Goal: Task Accomplishment & Management: Use online tool/utility

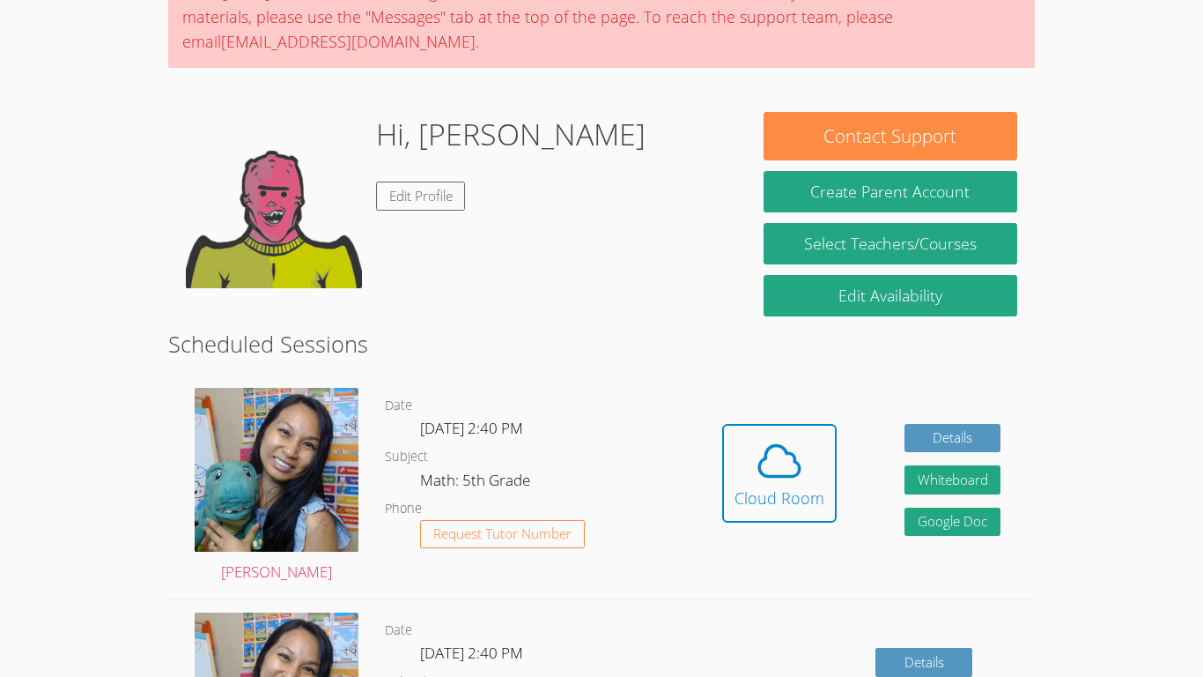
scroll to position [175, 0]
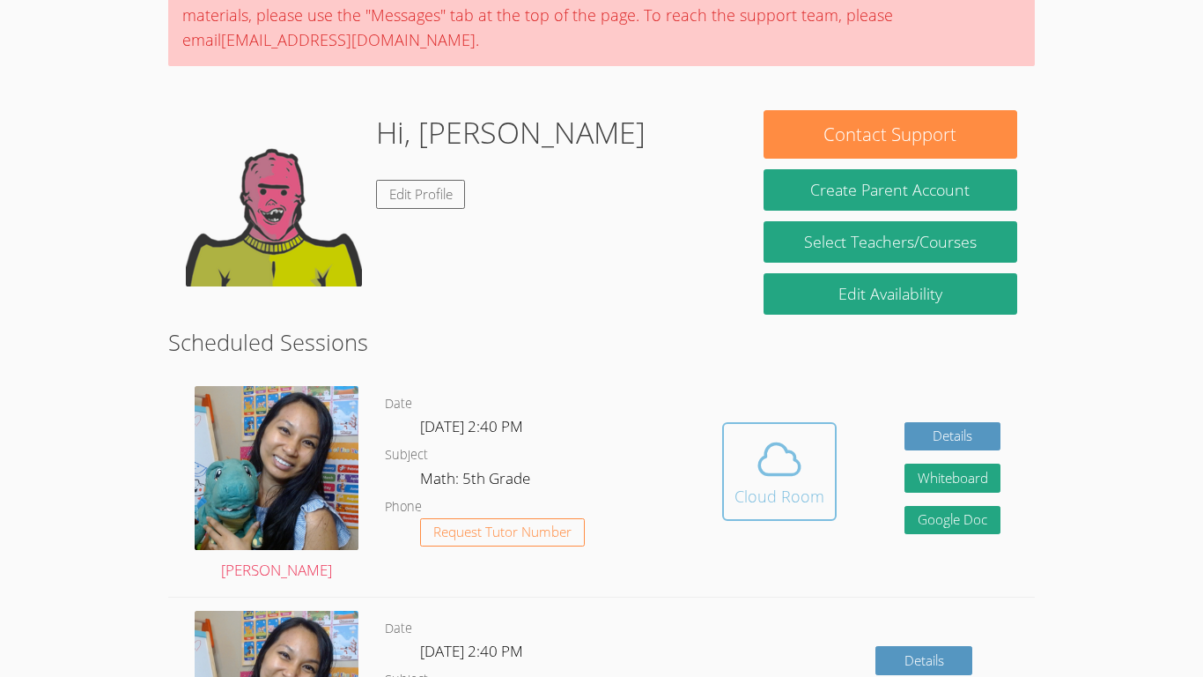
click at [790, 470] on icon at bounding box center [779, 458] width 49 height 49
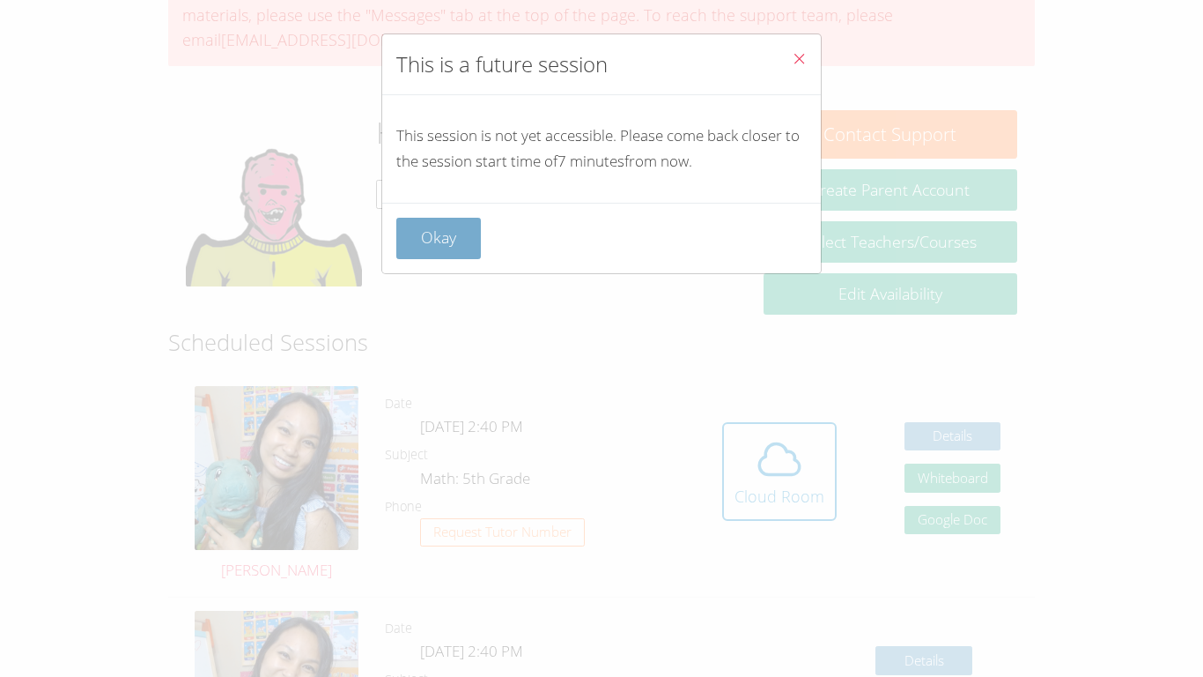
click at [440, 224] on button "Okay" at bounding box center [438, 238] width 85 height 41
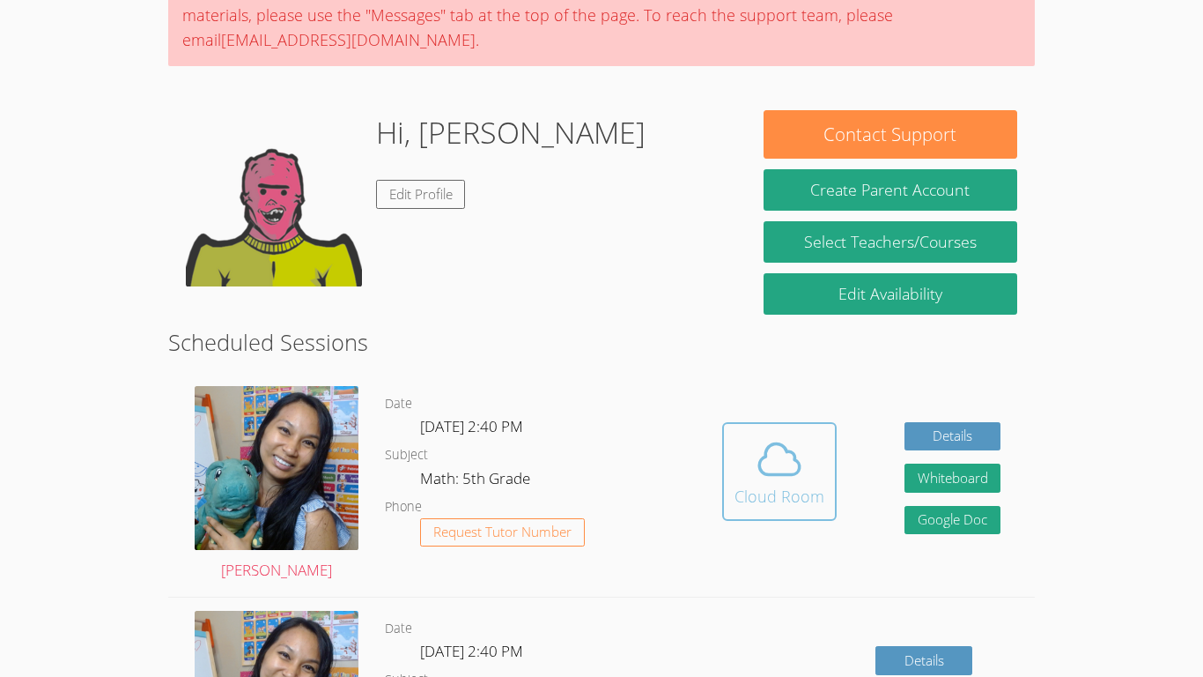
click at [757, 477] on icon at bounding box center [779, 458] width 49 height 49
click at [788, 502] on div "Cloud Room" at bounding box center [780, 496] width 90 height 25
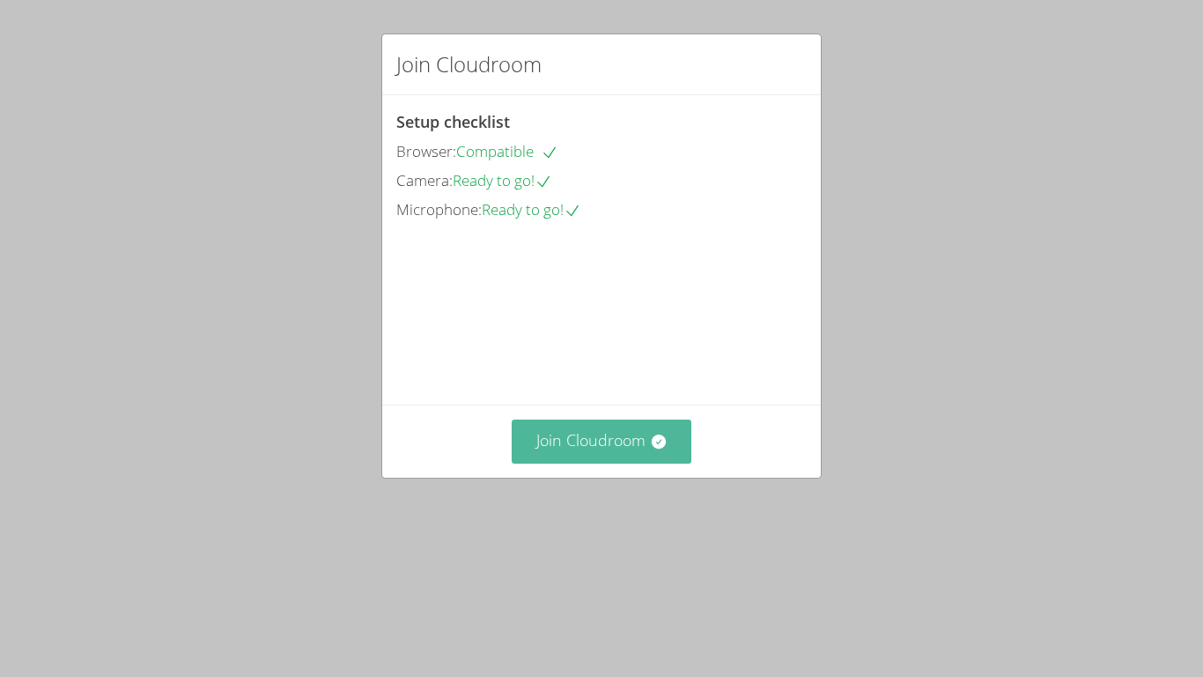
click at [558, 462] on button "Join Cloudroom" at bounding box center [602, 440] width 181 height 43
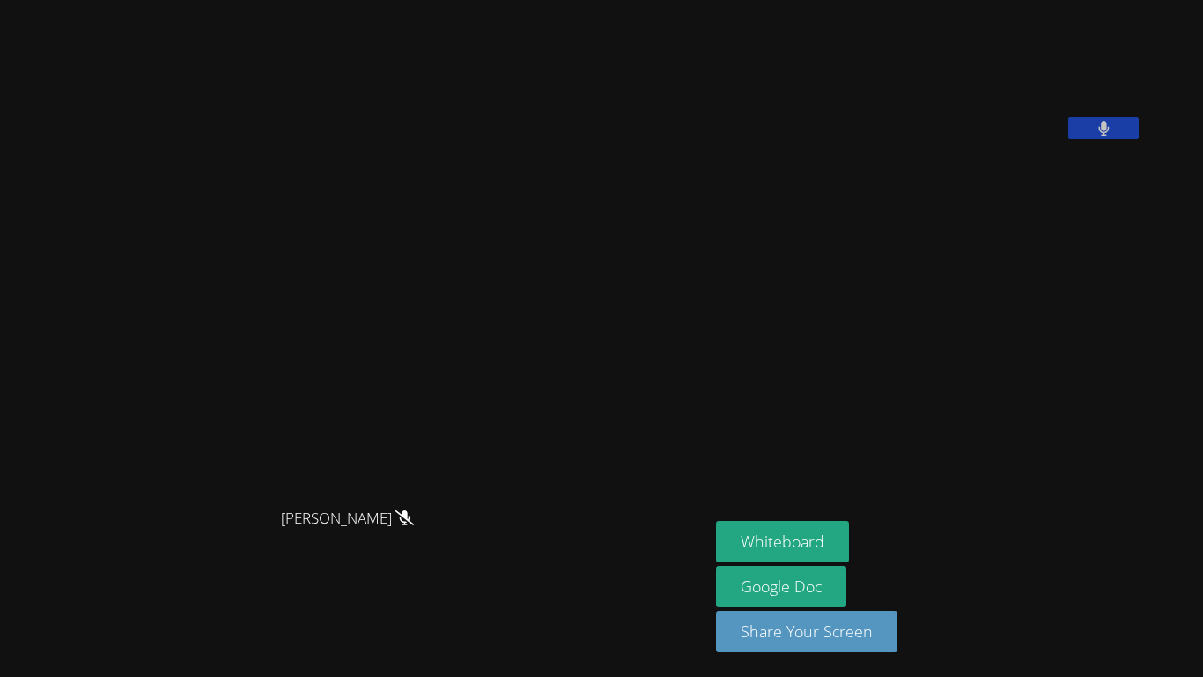
drag, startPoint x: 983, startPoint y: 412, endPoint x: 803, endPoint y: 476, distance: 190.6
click at [803, 476] on aside "[PERSON_NAME] Whiteboard Google Doc Share Your Screen" at bounding box center [929, 338] width 440 height 677
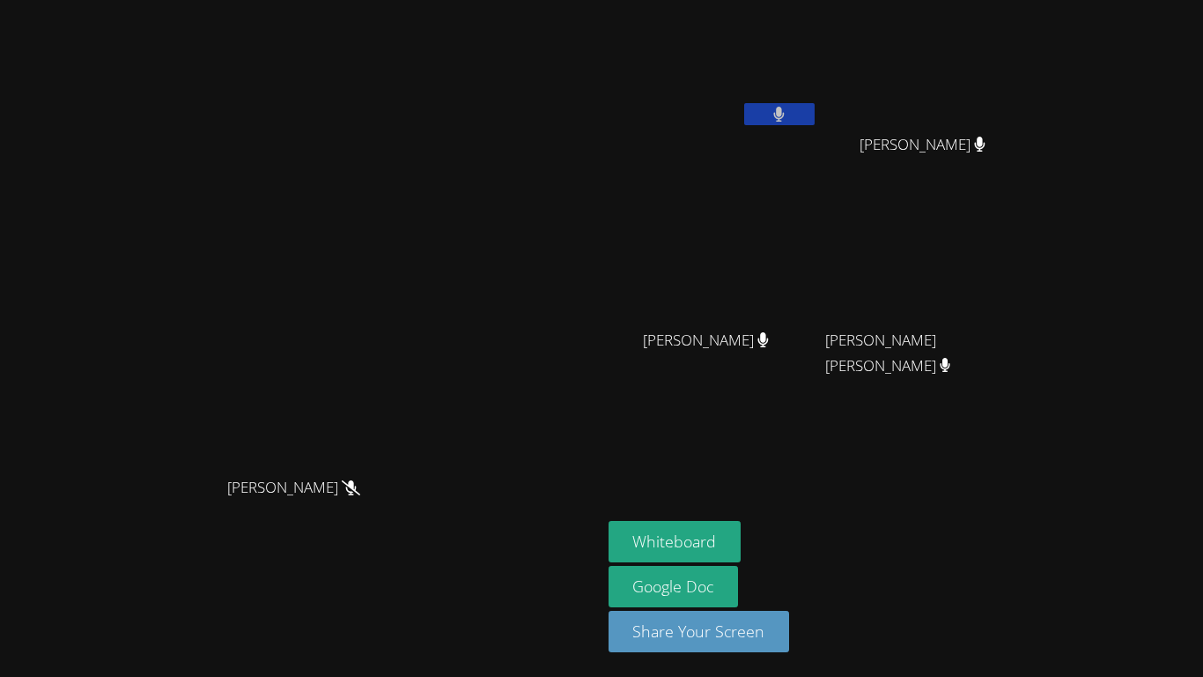
click at [595, 32] on div "[PERSON_NAME] [PERSON_NAME]" at bounding box center [301, 338] width 588 height 662
click at [591, 24] on div "[PERSON_NAME] [PERSON_NAME]" at bounding box center [301, 338] width 588 height 662
click at [584, 33] on div "[PERSON_NAME] [PERSON_NAME]" at bounding box center [301, 338] width 588 height 662
click at [742, 537] on button "Whiteboard" at bounding box center [675, 541] width 133 height 41
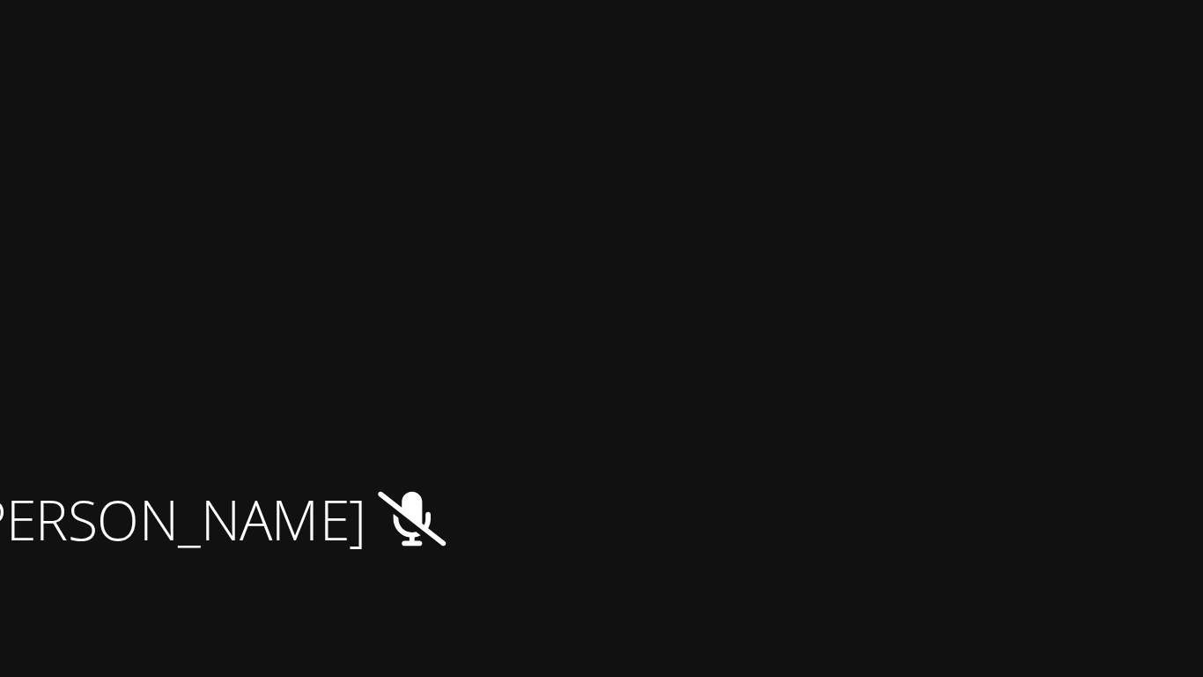
click at [1005, 15] on video at bounding box center [930, 66] width 210 height 118
click at [815, 110] on button at bounding box center [779, 114] width 70 height 22
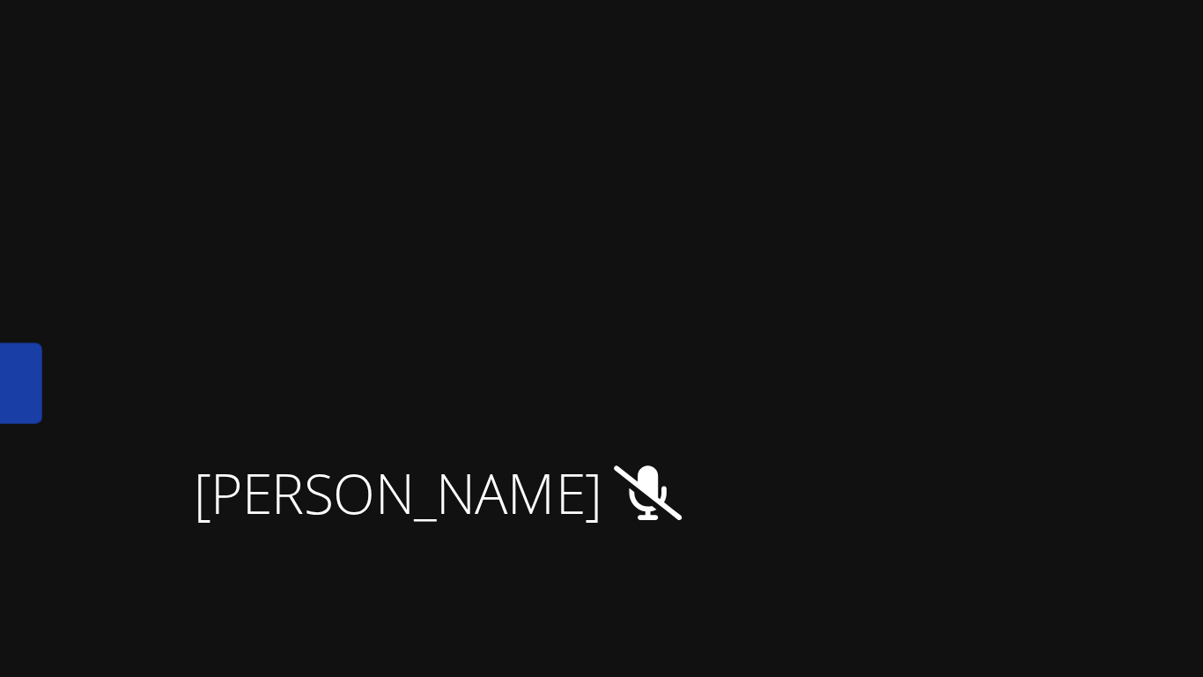
click at [785, 112] on icon at bounding box center [779, 114] width 11 height 15
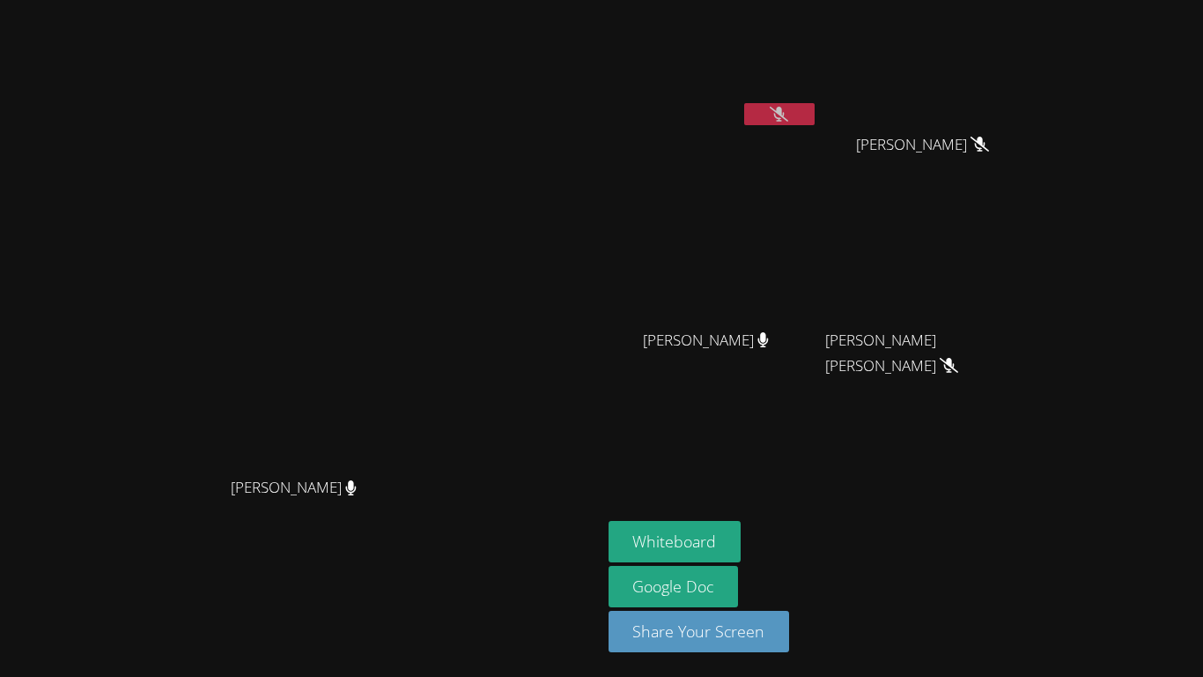
click at [744, 103] on button at bounding box center [779, 114] width 70 height 22
click at [818, 137] on div "[PERSON_NAME]" at bounding box center [714, 101] width 210 height 189
click at [815, 104] on button at bounding box center [779, 114] width 70 height 22
click at [785, 114] on icon at bounding box center [779, 114] width 11 height 15
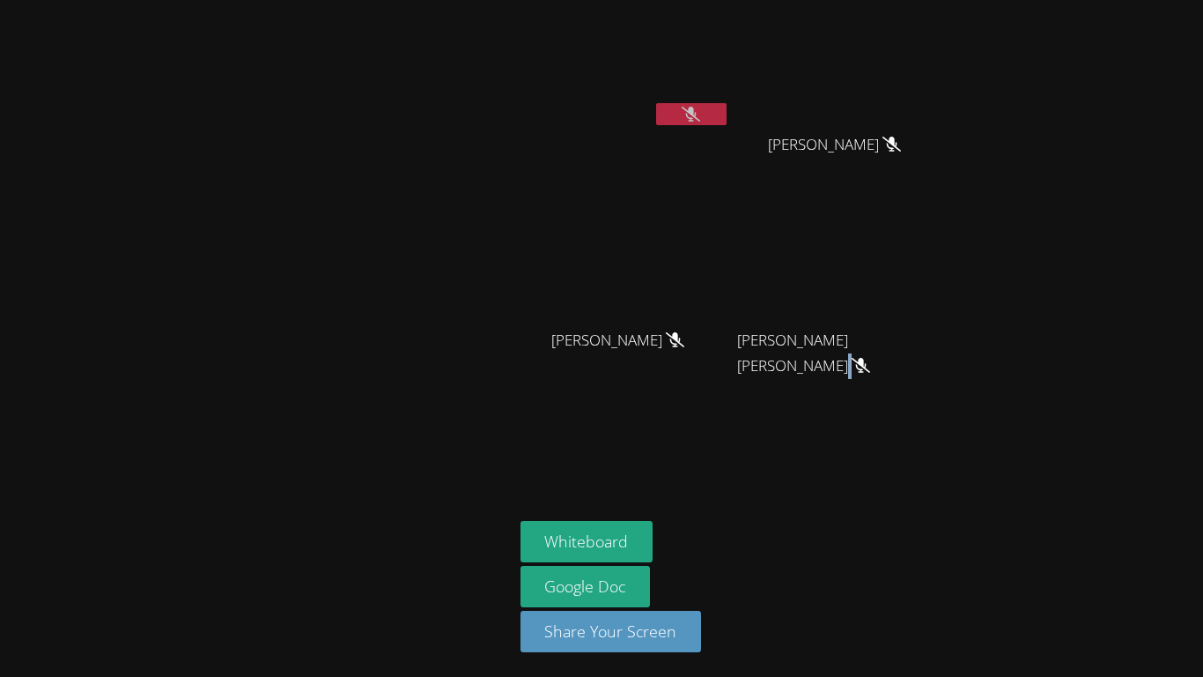
click at [703, 115] on button at bounding box center [691, 114] width 70 height 22
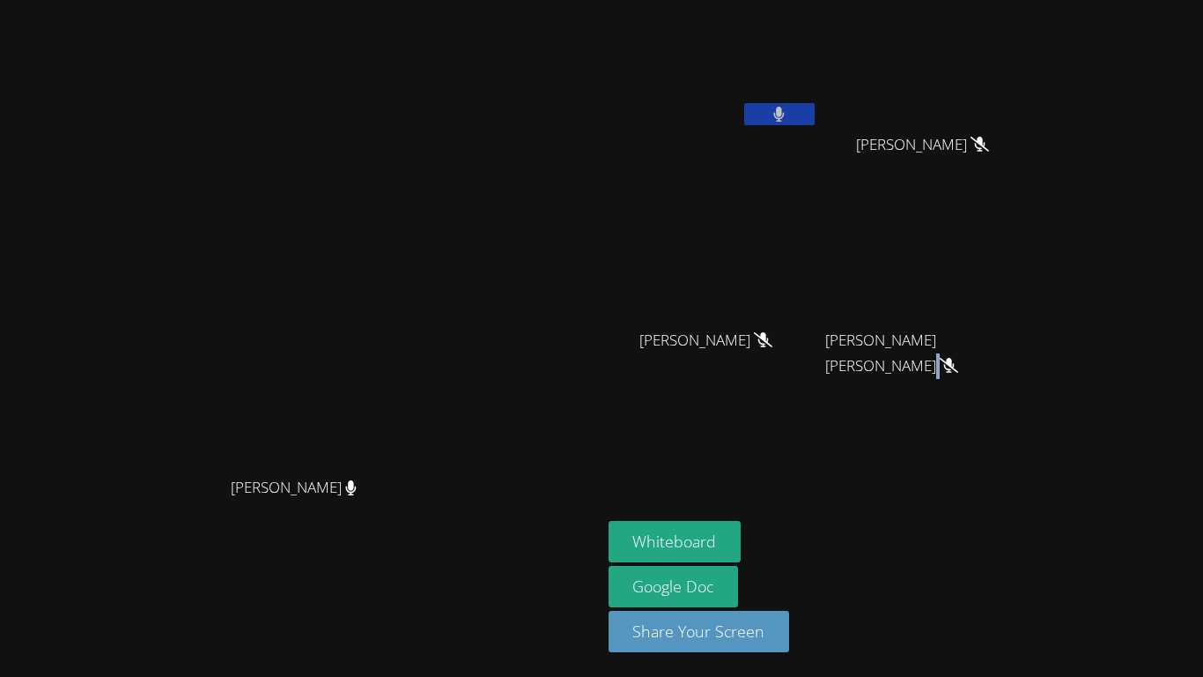
click at [783, 115] on button at bounding box center [779, 114] width 70 height 22
click at [1093, 159] on div "[PERSON_NAME] [PERSON_NAME] [PERSON_NAME] [PERSON_NAME] [PERSON_NAME] [PERSON_N…" at bounding box center [601, 338] width 1203 height 677
click at [815, 109] on button at bounding box center [779, 114] width 70 height 22
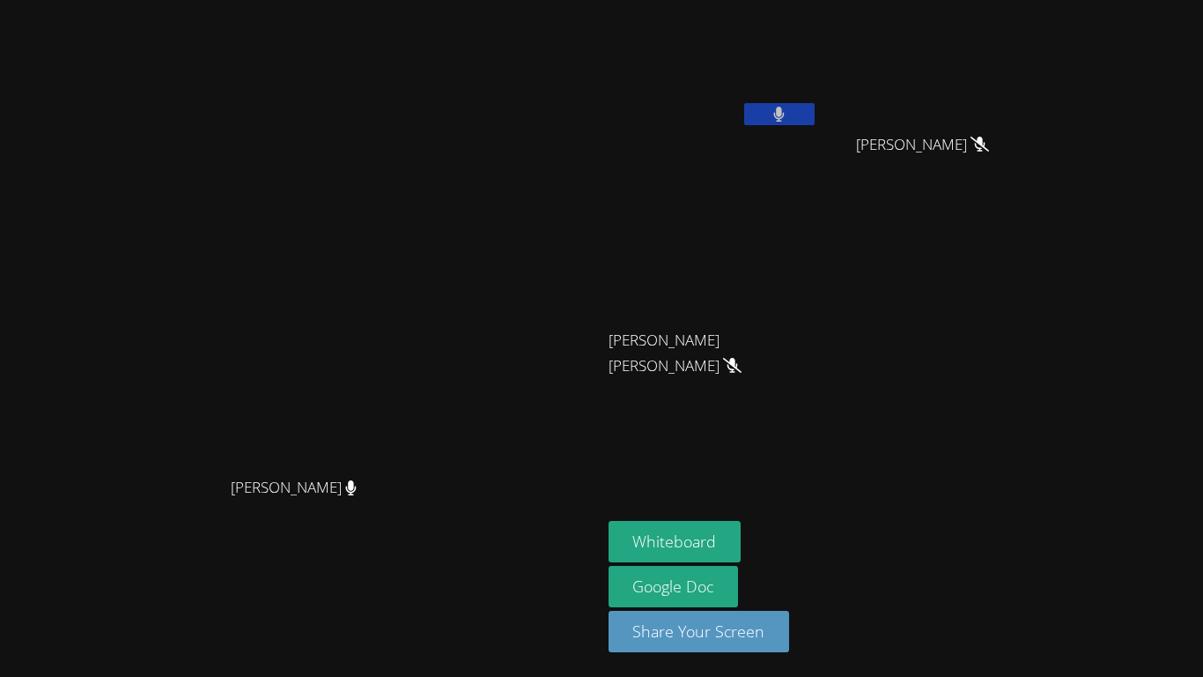
click at [815, 121] on button at bounding box center [779, 114] width 70 height 22
click at [788, 107] on icon at bounding box center [779, 114] width 18 height 15
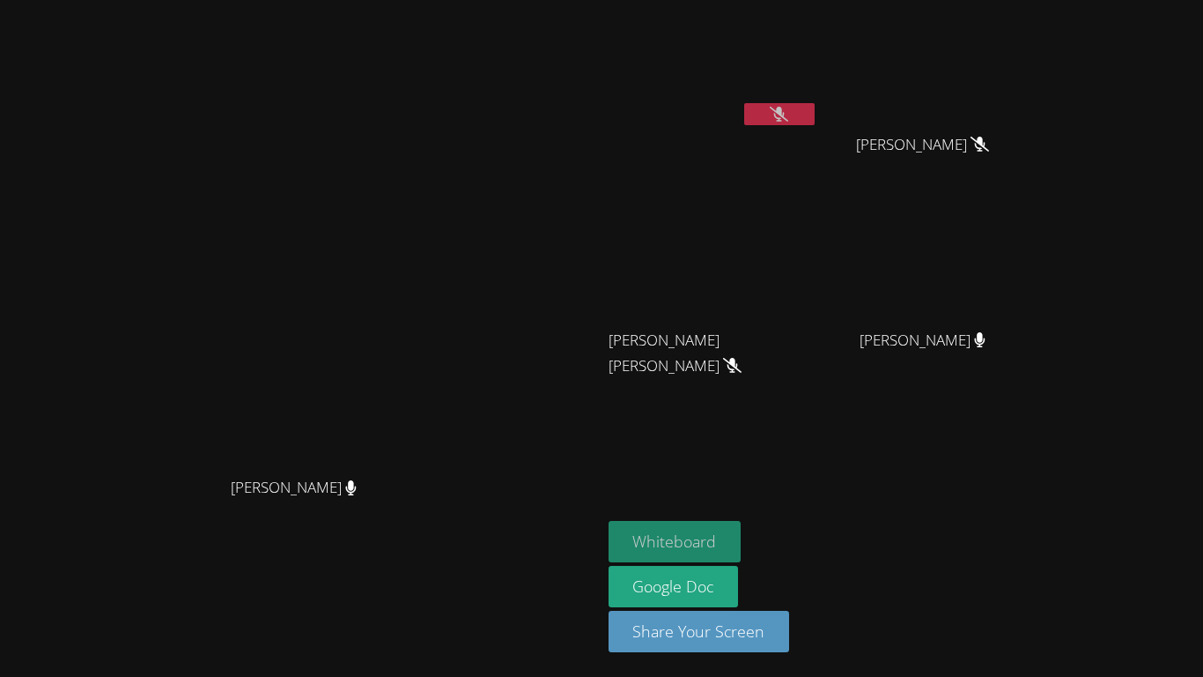
click at [742, 529] on button "Whiteboard" at bounding box center [675, 541] width 133 height 41
click at [815, 111] on button at bounding box center [779, 114] width 70 height 22
click at [815, 110] on button at bounding box center [779, 114] width 70 height 22
click at [815, 120] on button at bounding box center [779, 114] width 70 height 22
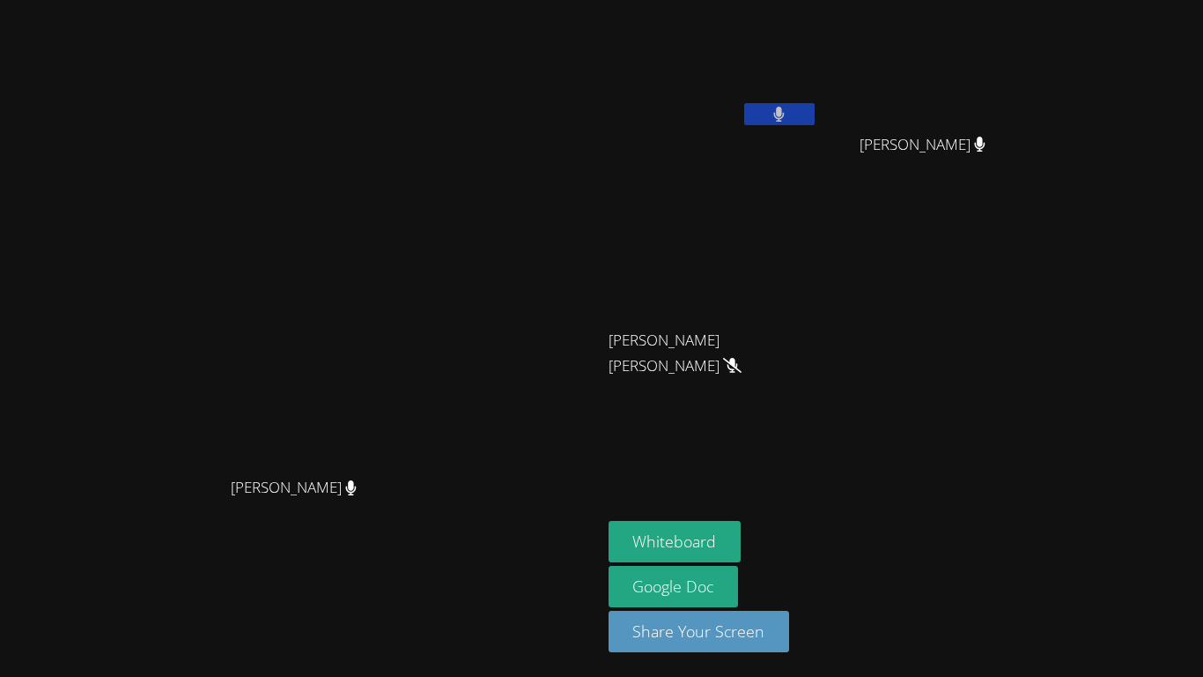
click at [815, 120] on button at bounding box center [779, 114] width 70 height 22
click at [815, 116] on button at bounding box center [779, 114] width 70 height 22
click at [815, 105] on button at bounding box center [779, 114] width 70 height 22
click at [818, 289] on video at bounding box center [714, 262] width 210 height 118
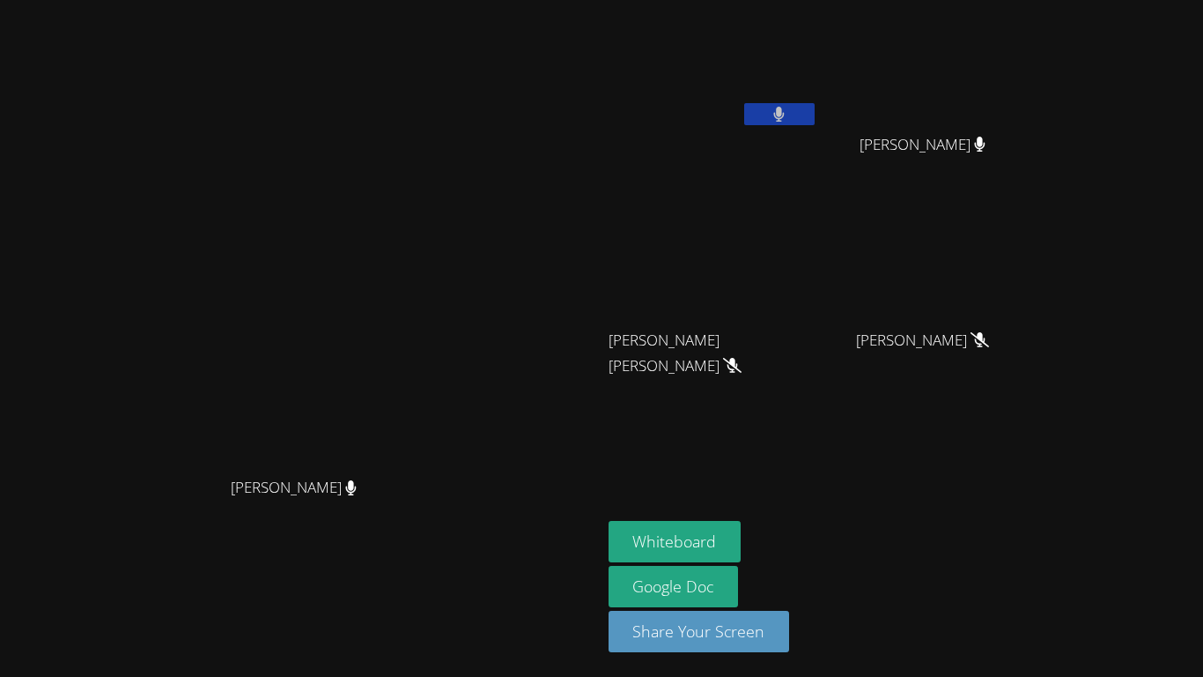
click at [818, 289] on video at bounding box center [714, 262] width 210 height 118
click at [788, 108] on icon at bounding box center [779, 114] width 18 height 15
click at [785, 108] on icon at bounding box center [778, 114] width 11 height 15
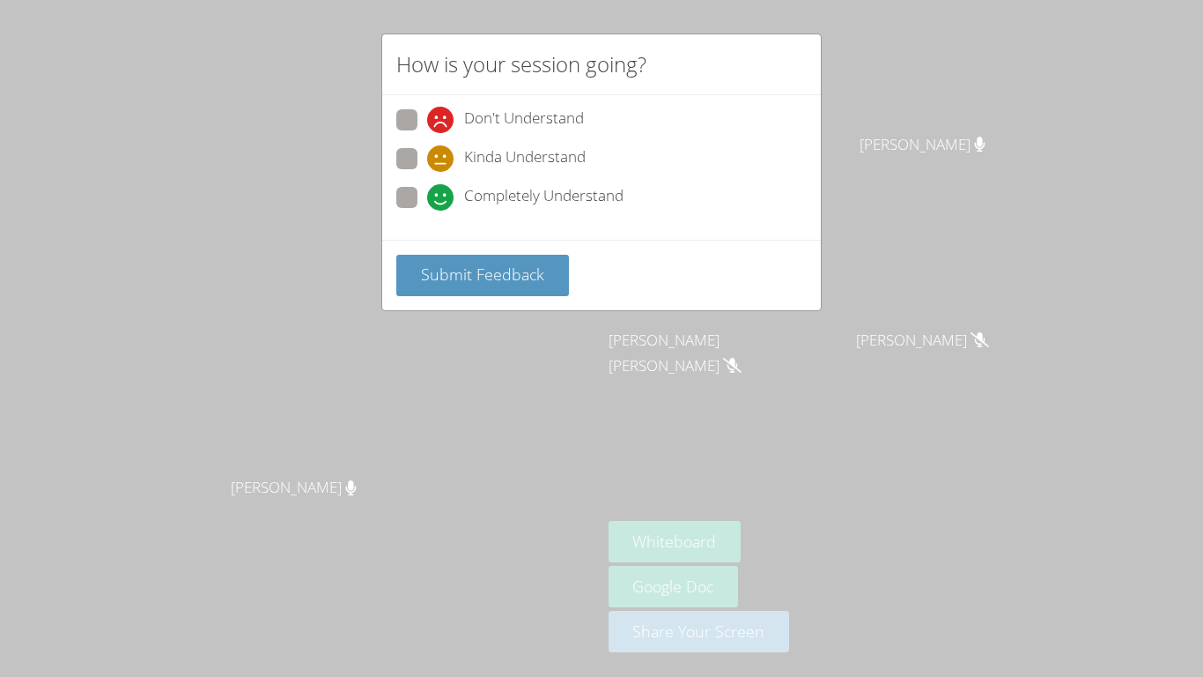
click at [427, 195] on icon at bounding box center [440, 197] width 26 height 26
click at [427, 195] on input "Completely Understand" at bounding box center [434, 194] width 15 height 15
radio input "true"
click at [433, 159] on icon at bounding box center [440, 158] width 26 height 26
click at [433, 159] on input "Kinda Understand" at bounding box center [434, 155] width 15 height 15
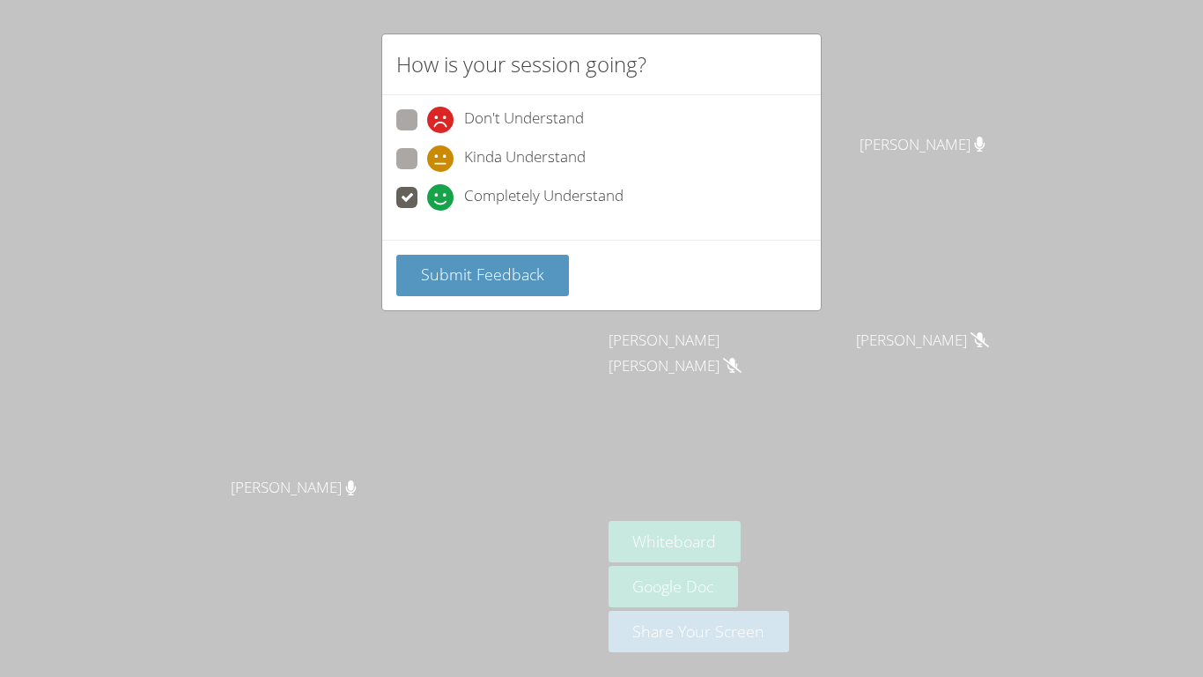
radio input "true"
click at [458, 282] on span "Submit Feedback" at bounding box center [482, 273] width 123 height 21
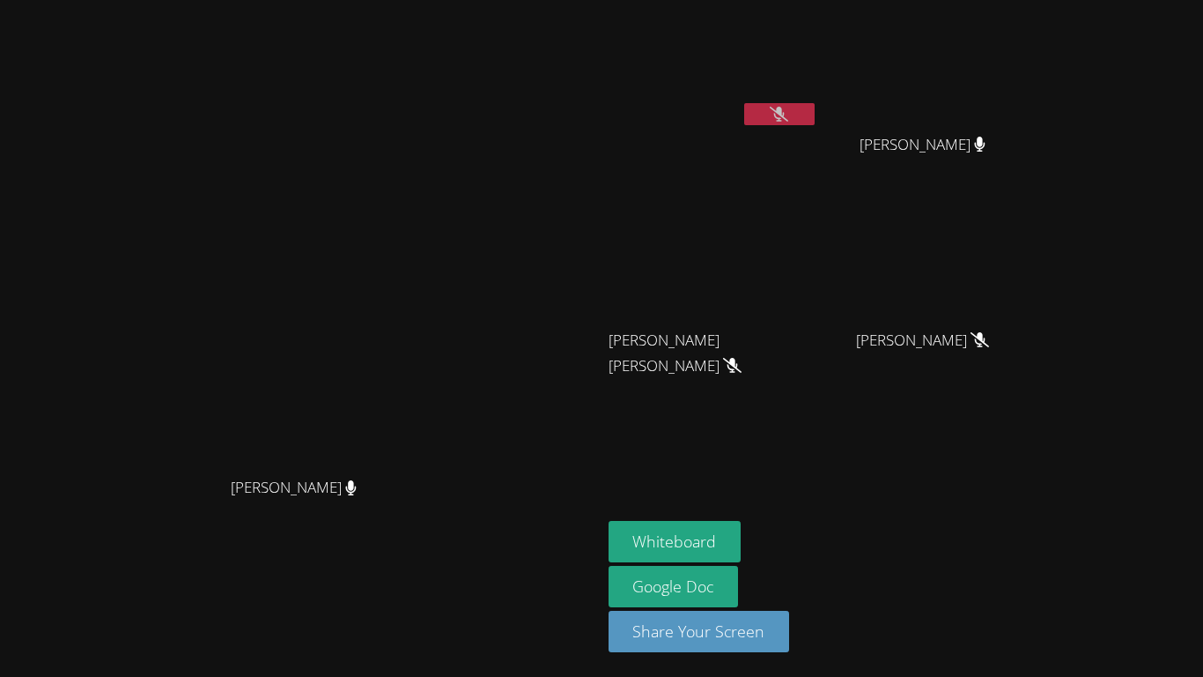
click at [744, 103] on button at bounding box center [779, 114] width 70 height 22
click at [818, 137] on div "[PERSON_NAME]" at bounding box center [714, 101] width 210 height 189
click at [815, 115] on button at bounding box center [779, 114] width 70 height 22
click at [1035, 546] on div "Whiteboard Google Doc Share Your Screen" at bounding box center [822, 593] width 426 height 145
click at [815, 123] on button at bounding box center [779, 114] width 70 height 22
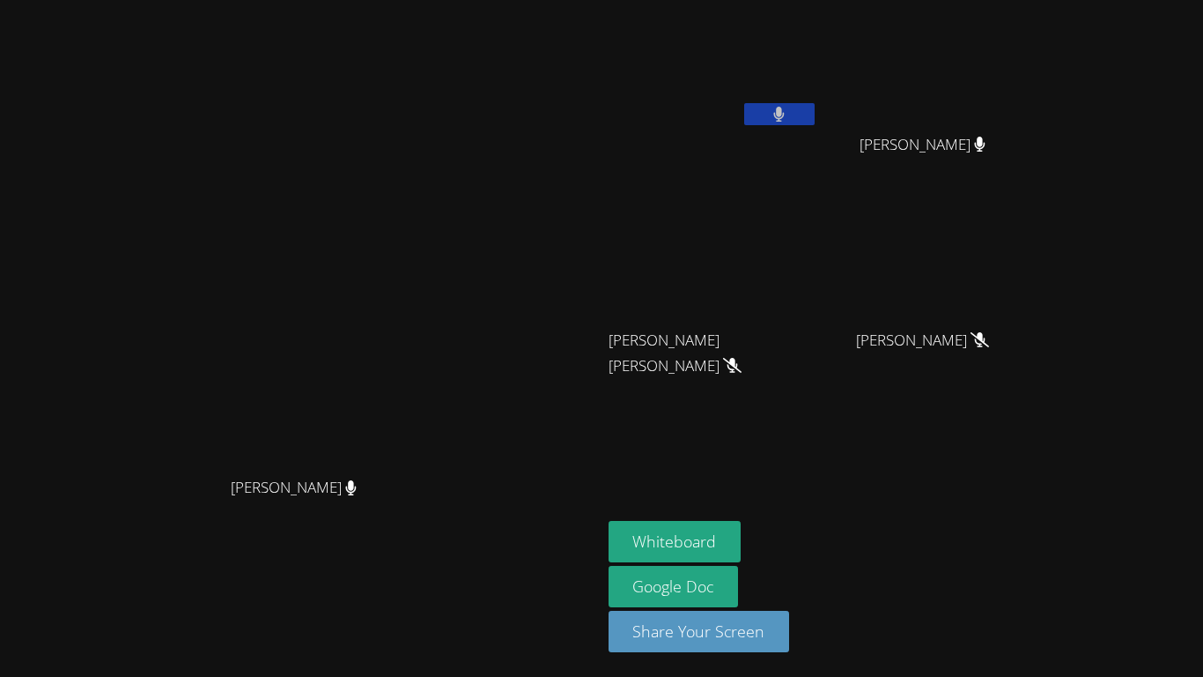
click at [815, 113] on button at bounding box center [779, 114] width 70 height 22
click at [815, 123] on button at bounding box center [779, 114] width 70 height 22
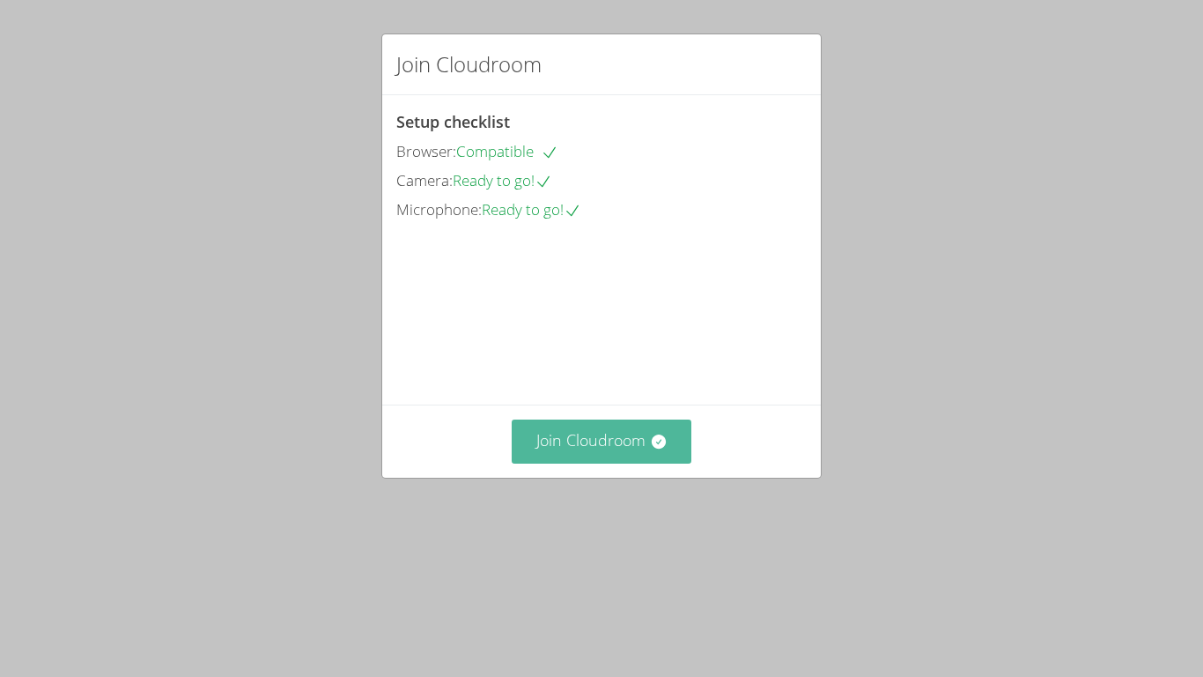
click at [618, 462] on button "Join Cloudroom" at bounding box center [602, 440] width 181 height 43
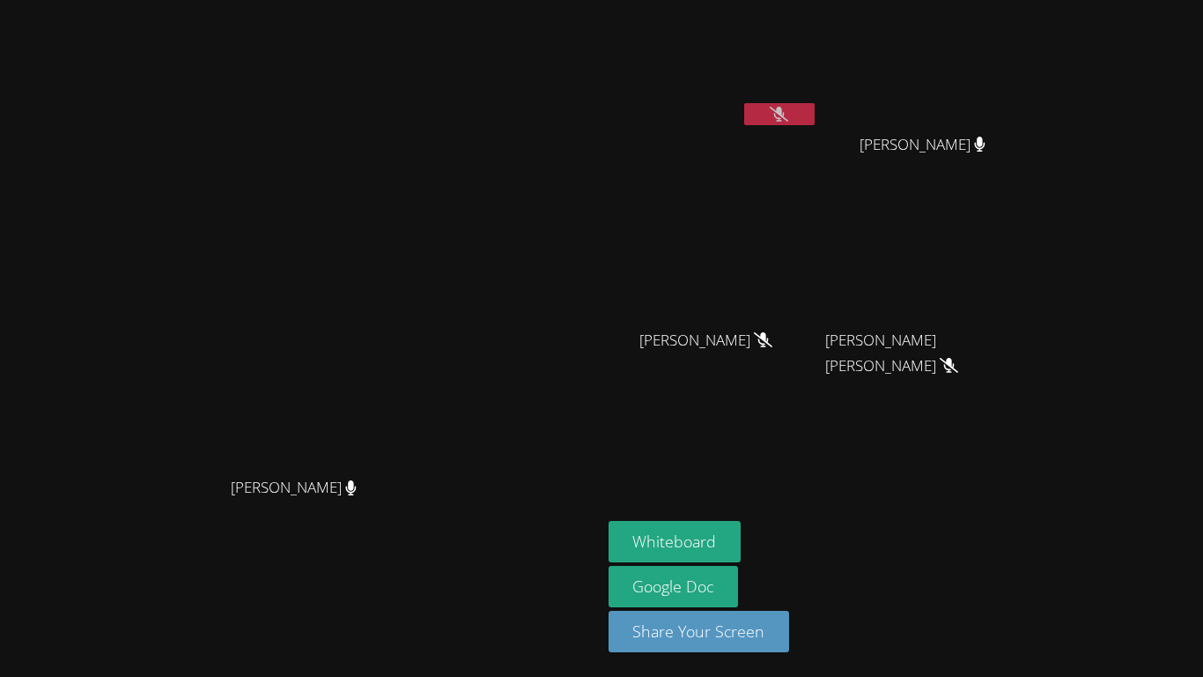
click at [595, 632] on div "Sokha Lee Sokha Lee" at bounding box center [301, 338] width 588 height 662
click at [589, 668] on div "Sokha Lee Sokha Lee" at bounding box center [301, 338] width 588 height 662
click at [1035, 170] on div "KAMILAH SANTOS" at bounding box center [930, 160] width 210 height 70
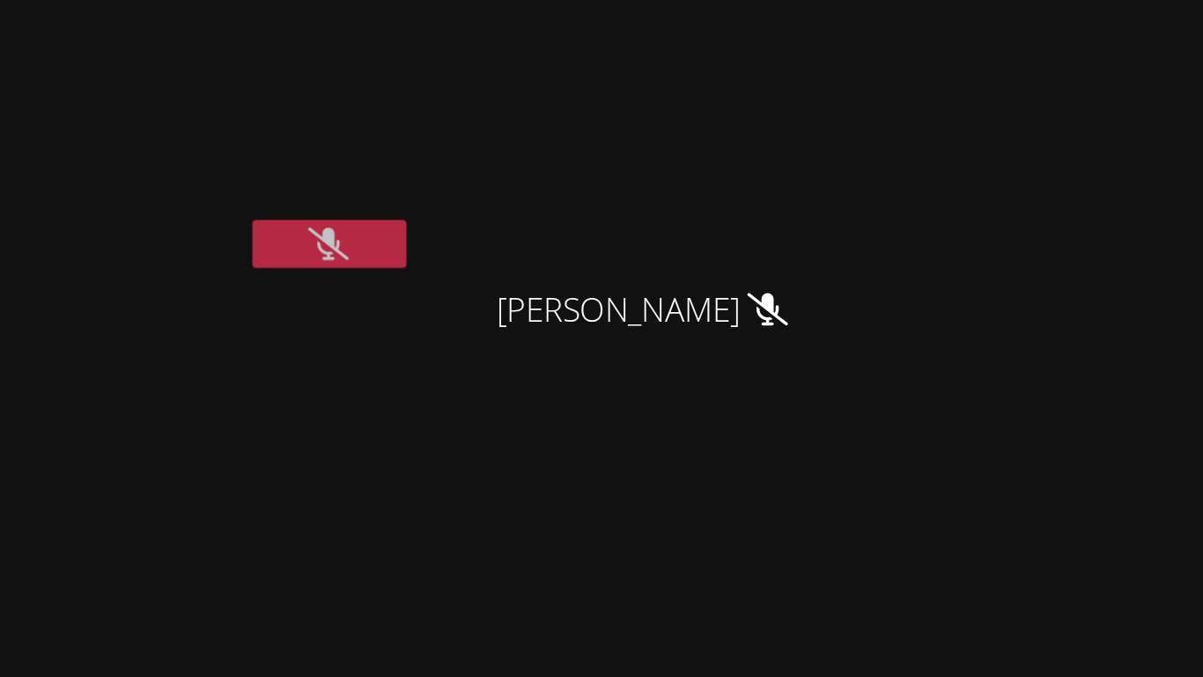
click at [433, 138] on video at bounding box center [300, 303] width 264 height 330
click at [815, 113] on button at bounding box center [779, 114] width 70 height 22
click at [818, 101] on video at bounding box center [714, 66] width 210 height 118
click at [815, 116] on button at bounding box center [779, 114] width 70 height 22
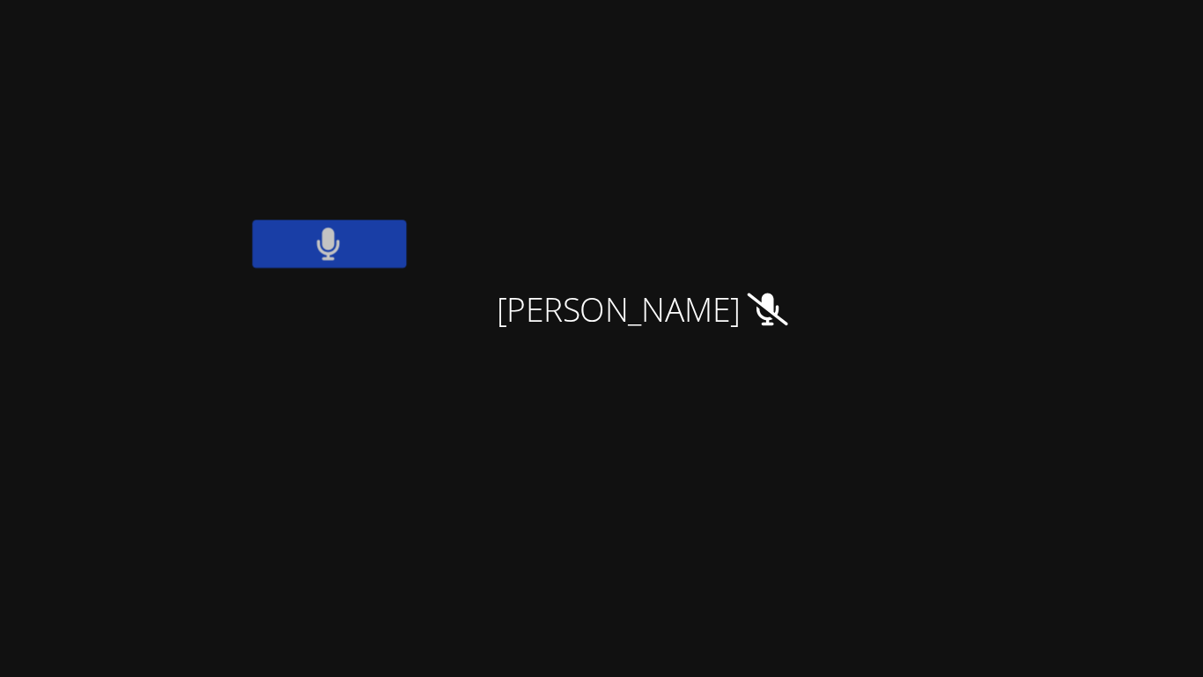
click at [785, 116] on icon at bounding box center [779, 114] width 11 height 15
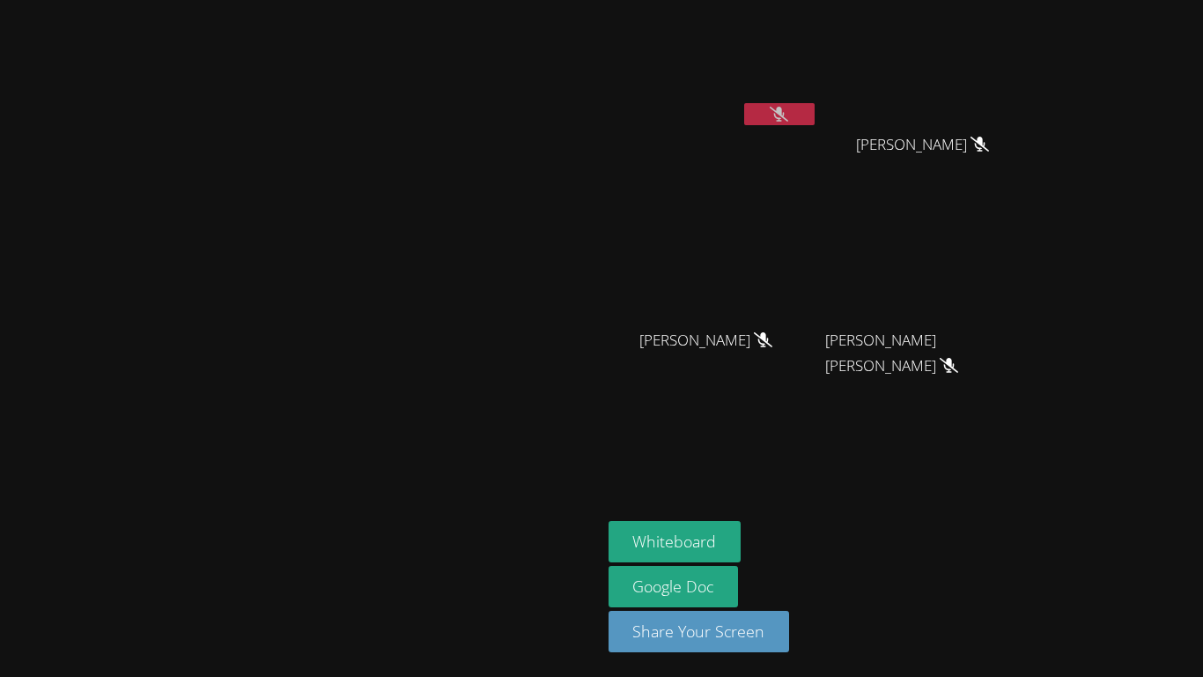
click at [433, 248] on video at bounding box center [300, 303] width 264 height 330
